Goal: Task Accomplishment & Management: Manage account settings

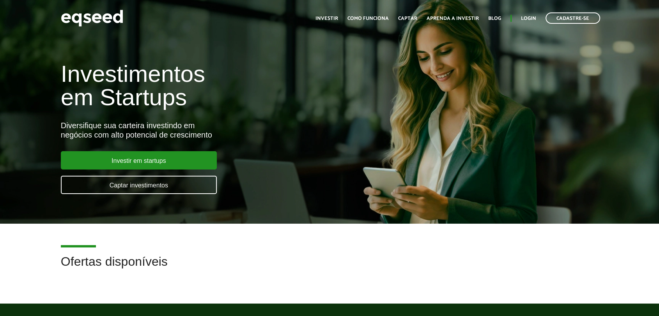
click at [531, 13] on ul "Início Investir Como funciona Captar Aprenda a investir Blog Login Cadastre-se" at bounding box center [458, 17] width 292 height 11
click at [531, 14] on ul "Início Investir Como funciona Captar Aprenda a investir Blog Login Cadastre-se" at bounding box center [458, 17] width 292 height 11
click at [531, 16] on link "Login" at bounding box center [528, 18] width 15 height 5
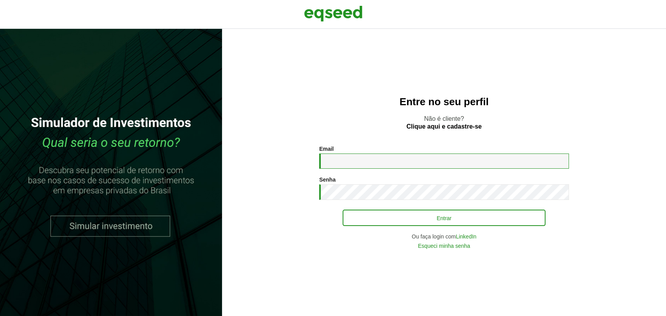
type input "**********"
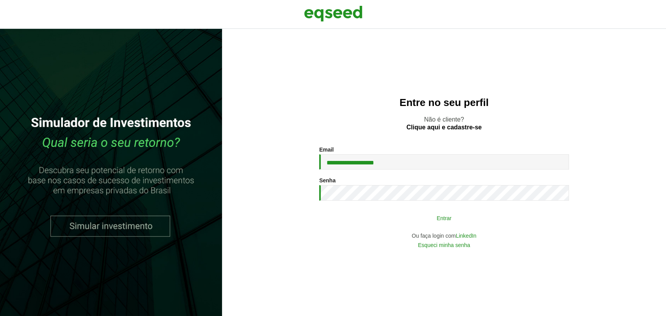
click at [391, 220] on button "Entrar" at bounding box center [443, 218] width 203 height 15
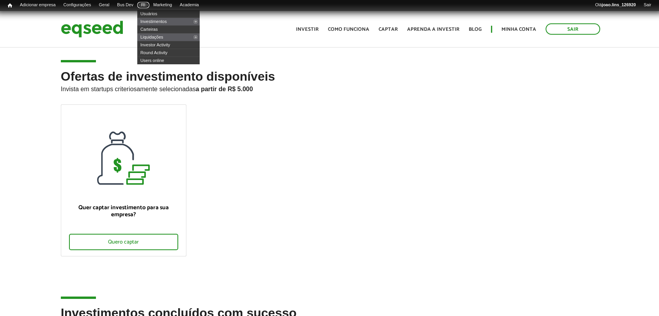
click at [149, 2] on link "RI" at bounding box center [143, 5] width 12 height 6
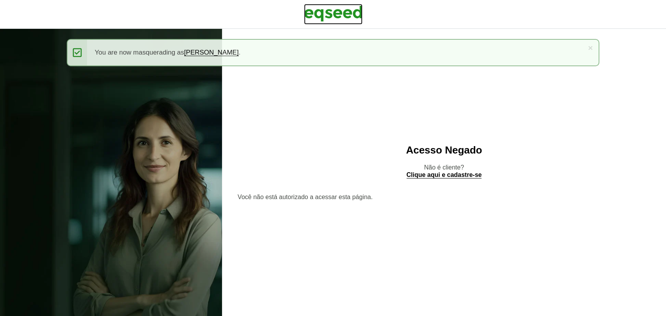
click at [331, 11] on img at bounding box center [333, 13] width 58 height 19
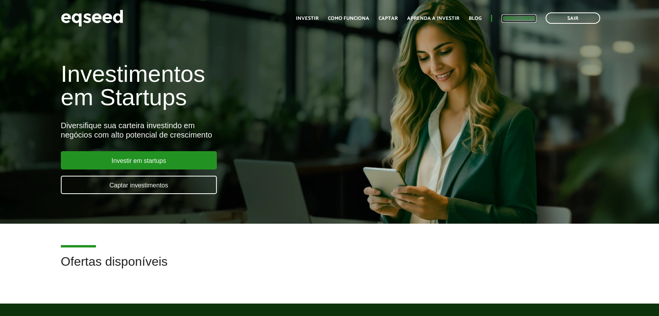
click at [521, 16] on link "Minha conta" at bounding box center [519, 18] width 35 height 5
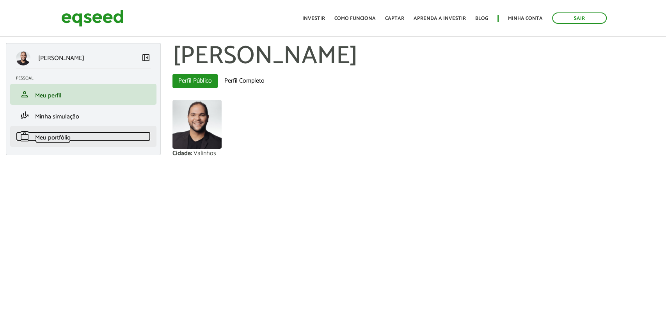
click at [58, 137] on span "Meu portfólio" at bounding box center [52, 138] width 35 height 11
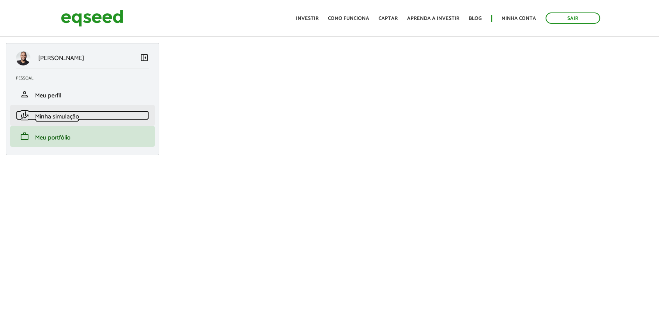
click at [41, 112] on span "Minha simulação" at bounding box center [57, 117] width 44 height 11
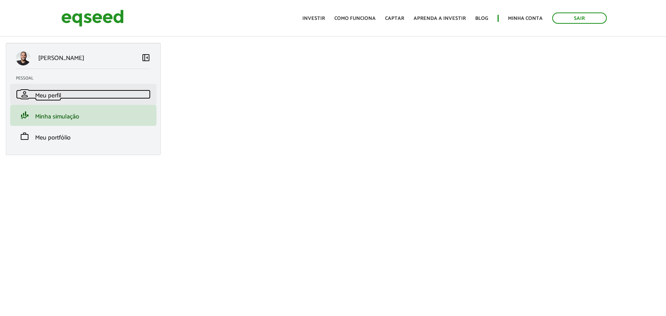
click at [43, 93] on span "Meu perfil" at bounding box center [48, 95] width 26 height 11
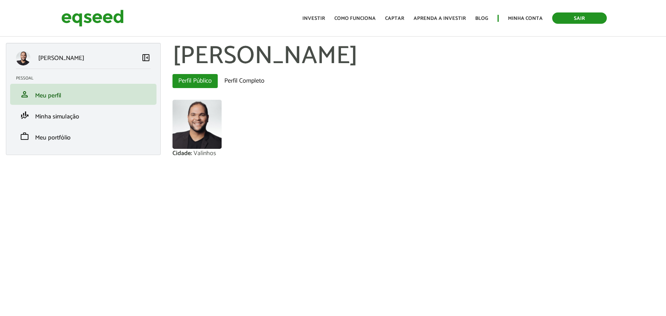
click at [574, 17] on link "Sair" at bounding box center [579, 17] width 55 height 11
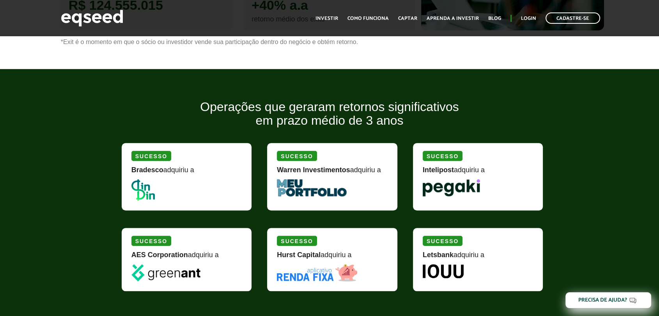
scroll to position [693, 0]
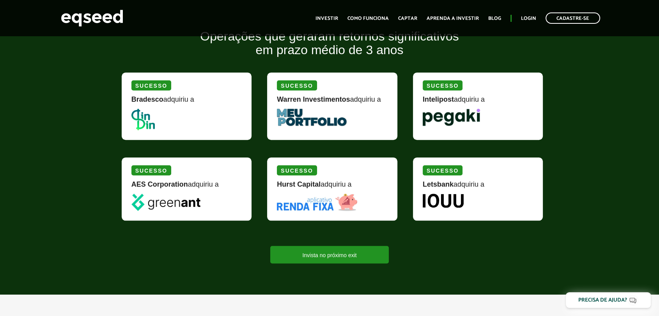
click at [69, 207] on div "Operações que geraram retornos significativos em prazo médio de 3 anos [PERSON_…" at bounding box center [329, 147] width 659 height 234
